Goal: Find contact information: Find contact information

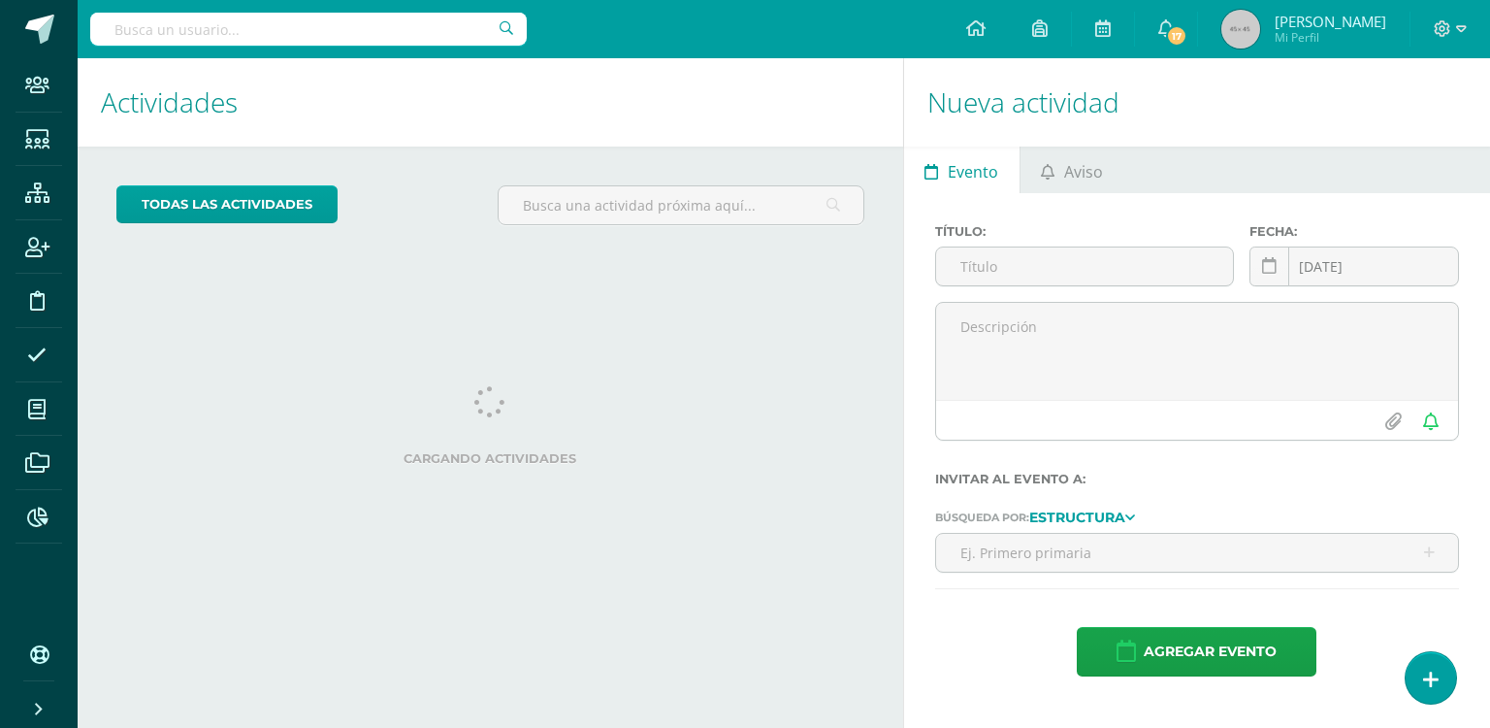
click at [296, 21] on input "text" at bounding box center [308, 29] width 437 height 33
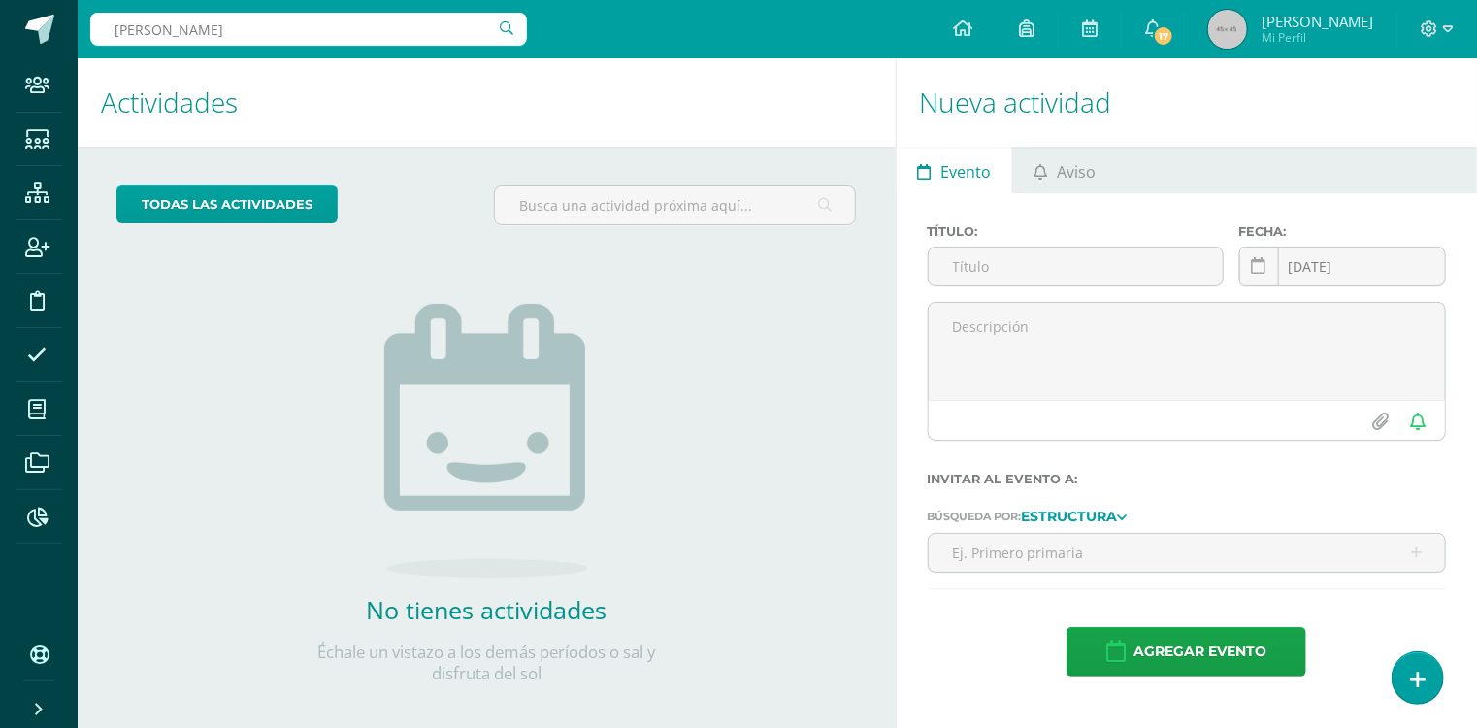
type input "AREVALO PRADO"
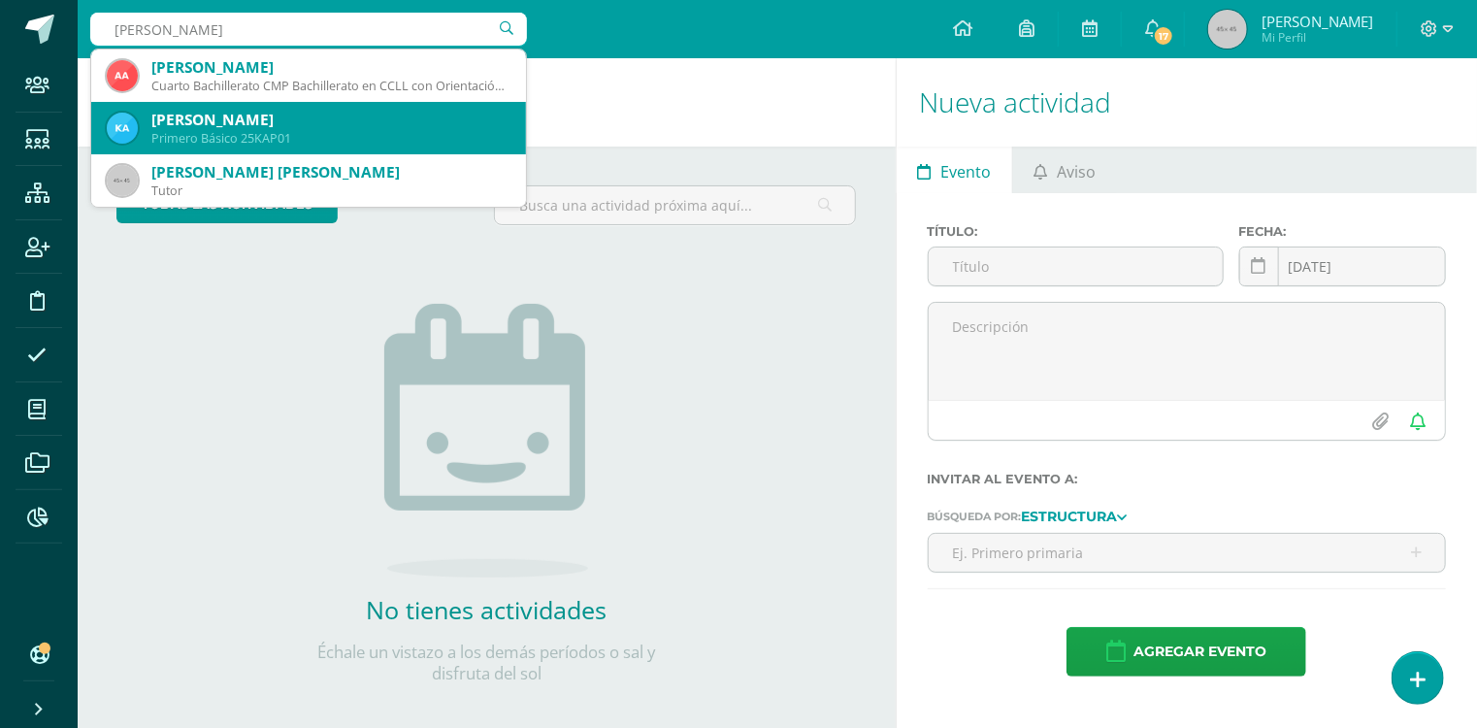
click at [295, 130] on div "Primero Básico 25KAP01" at bounding box center [330, 138] width 359 height 16
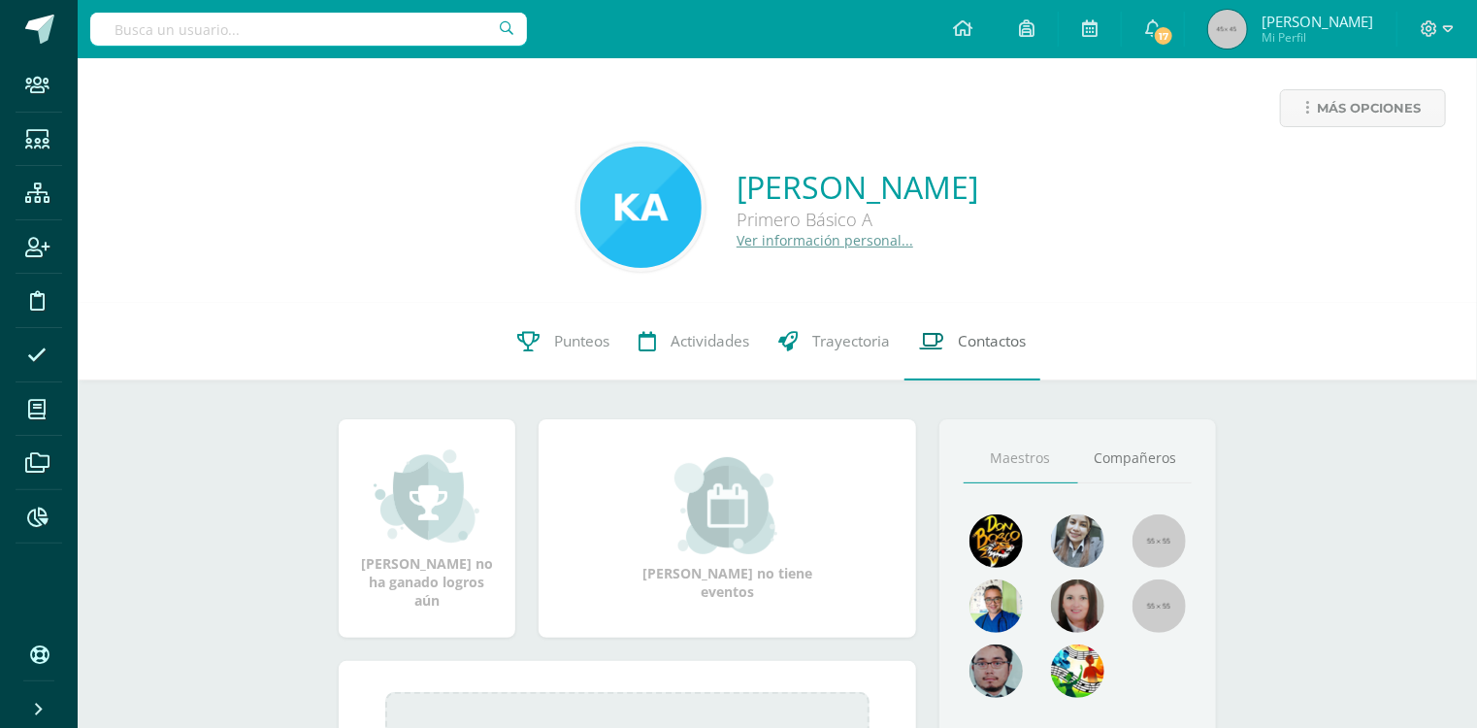
click at [959, 342] on span "Contactos" at bounding box center [992, 341] width 68 height 20
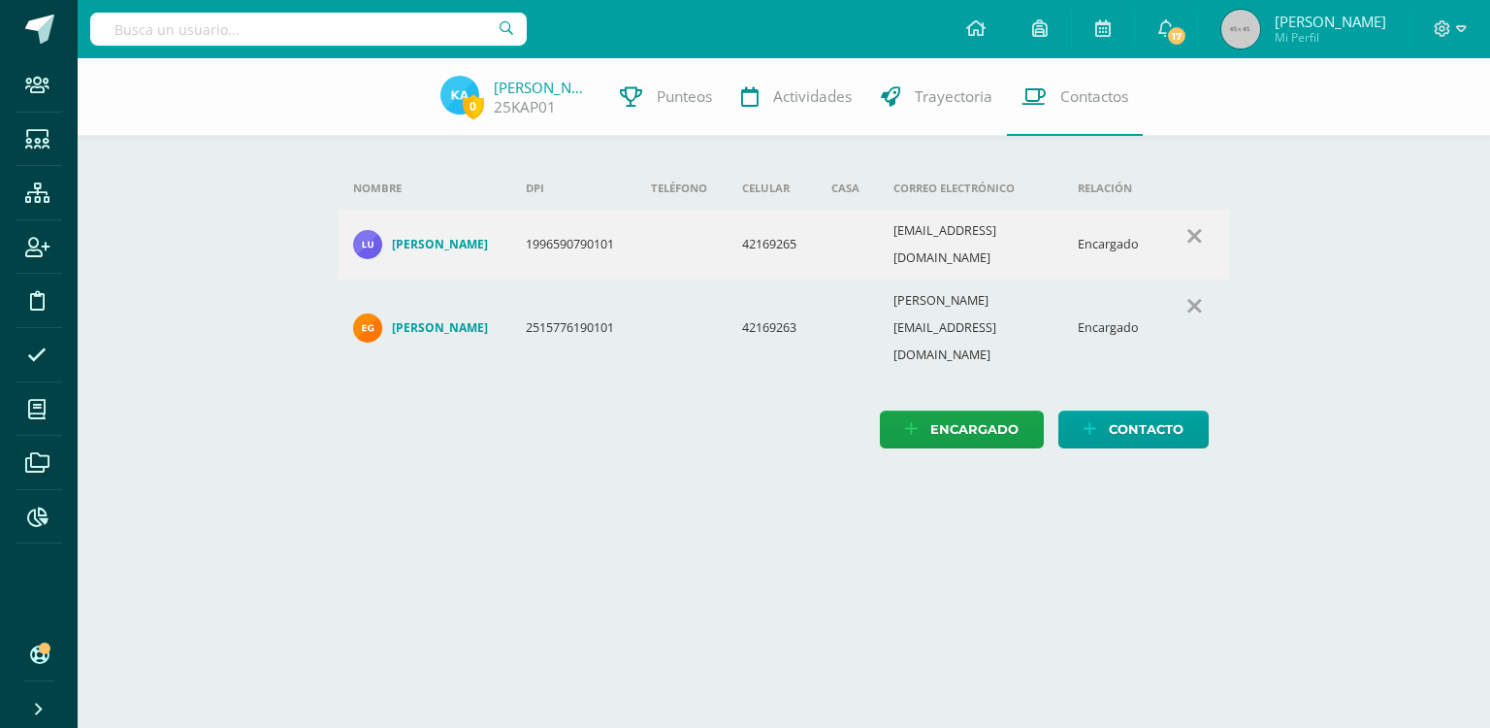
click at [425, 320] on h4 "[PERSON_NAME]" at bounding box center [440, 328] width 96 height 16
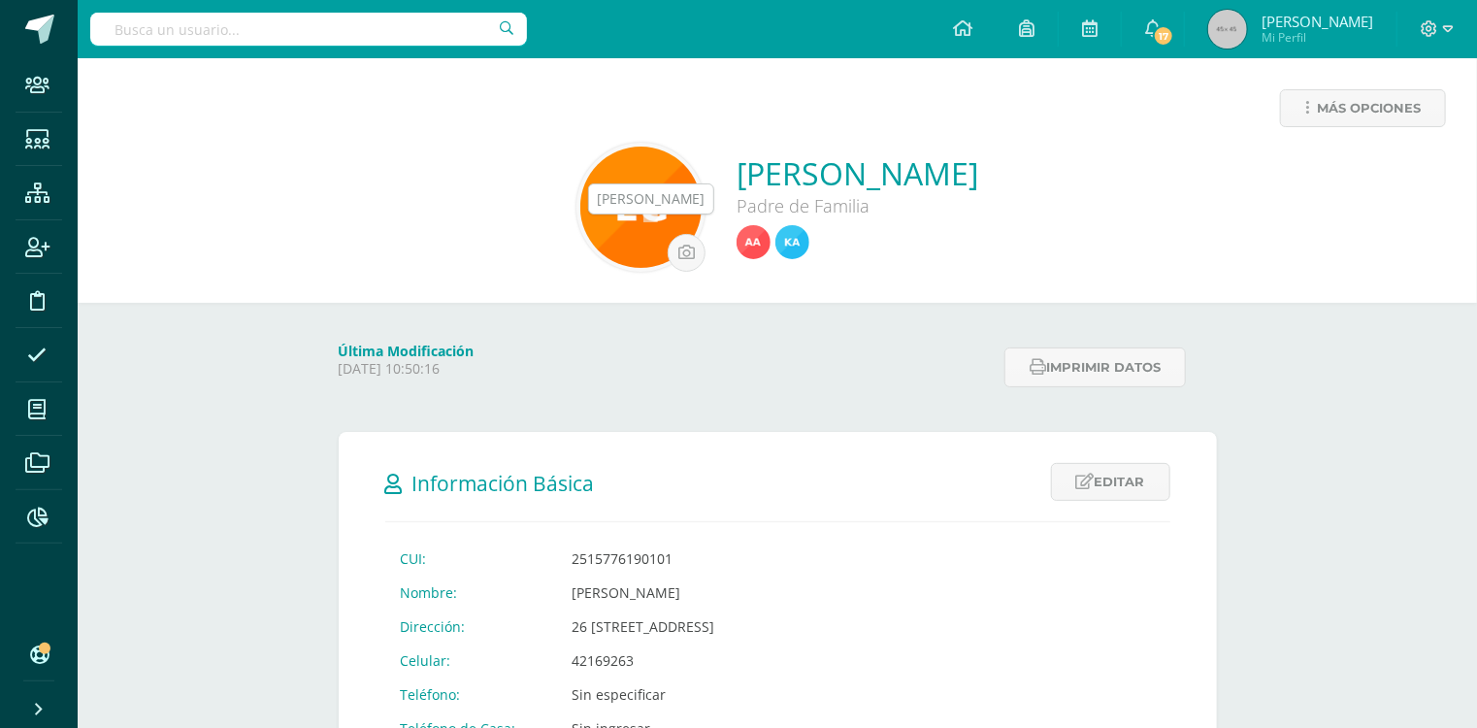
click at [775, 239] on img at bounding box center [792, 242] width 34 height 34
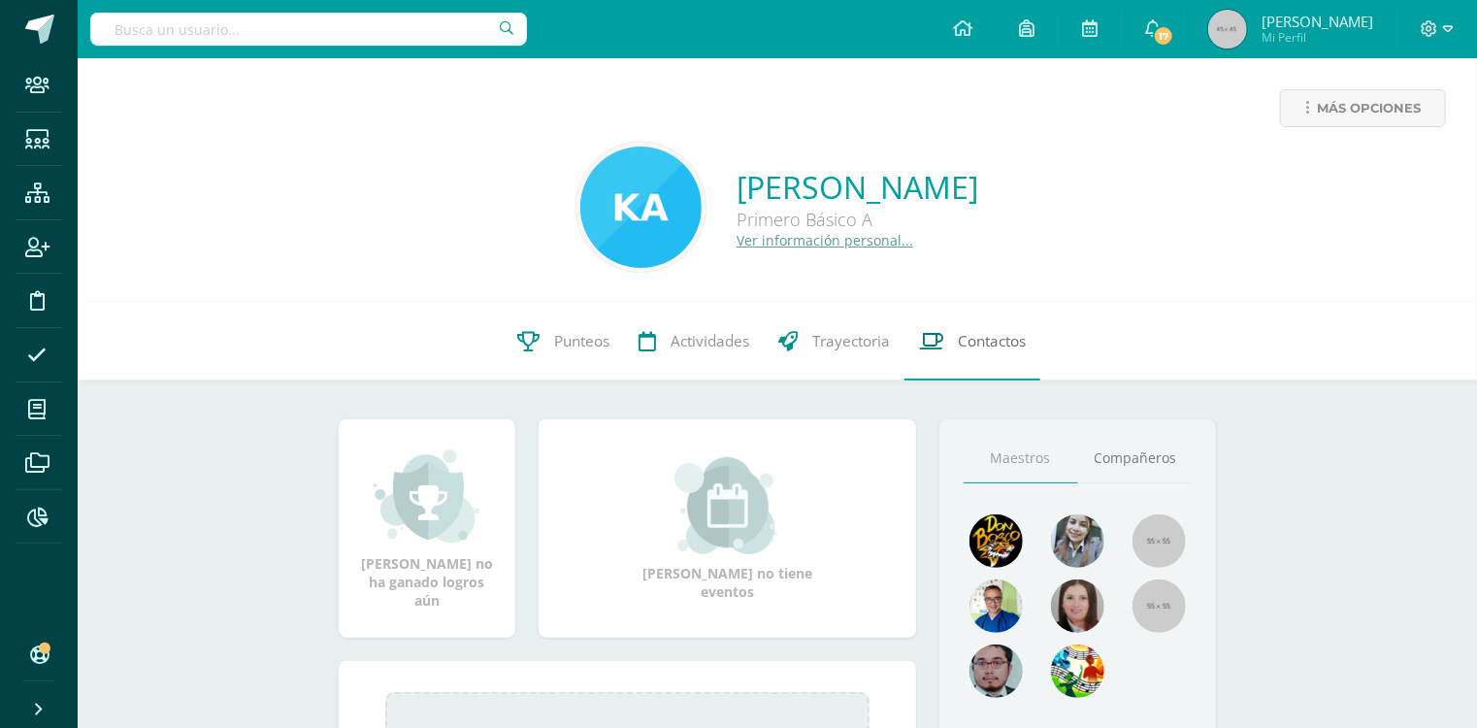
click at [973, 337] on span "Contactos" at bounding box center [992, 341] width 68 height 20
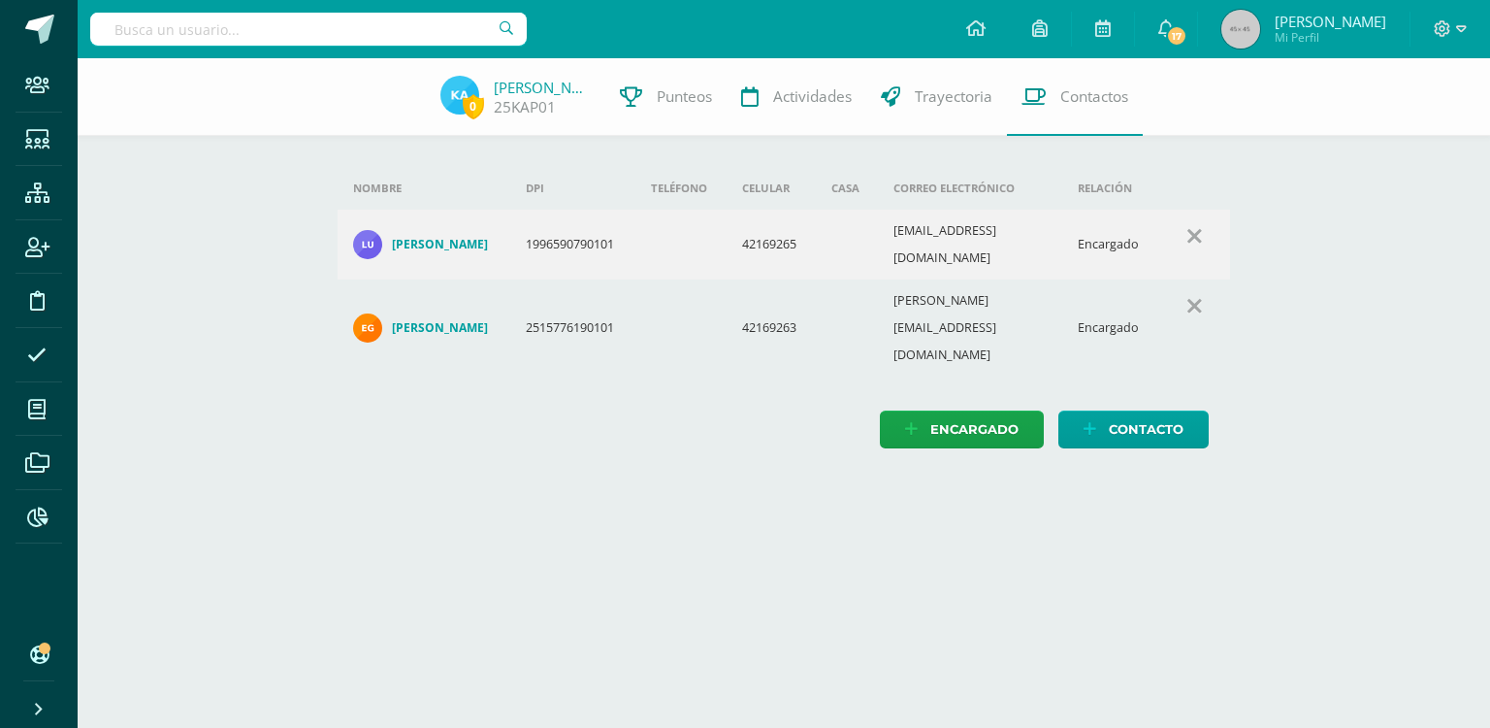
click at [446, 241] on h4 "[PERSON_NAME]" at bounding box center [440, 245] width 96 height 16
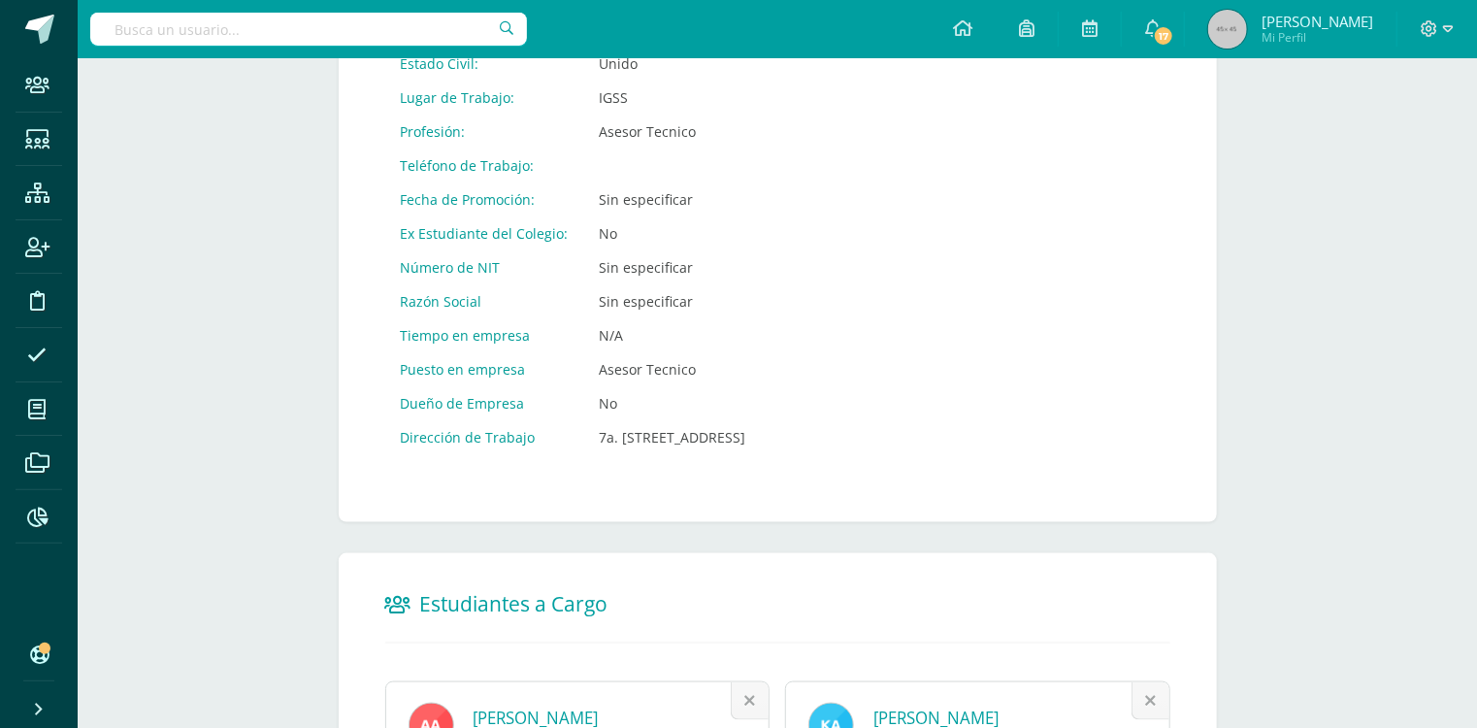
scroll to position [1087, 0]
